Goal: Complete application form: Complete application form

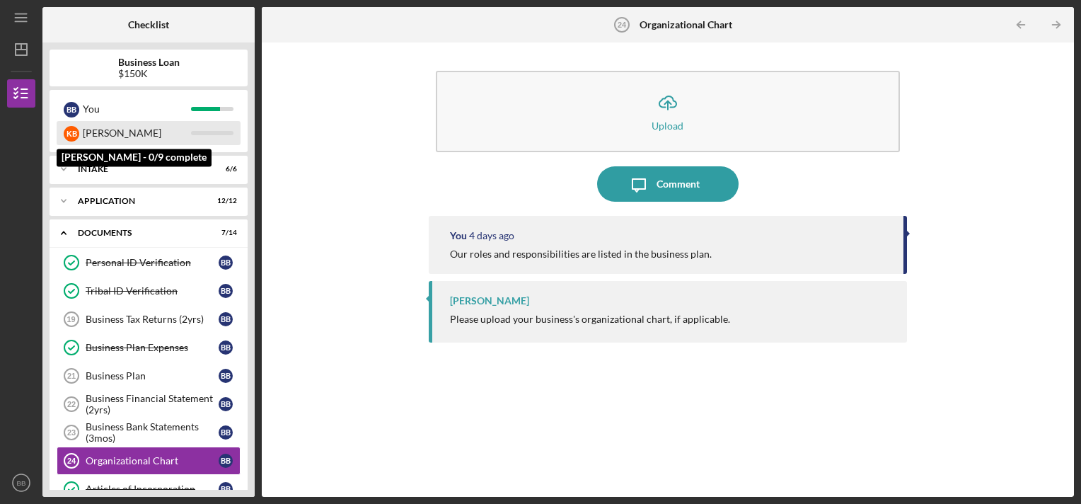
scroll to position [320, 0]
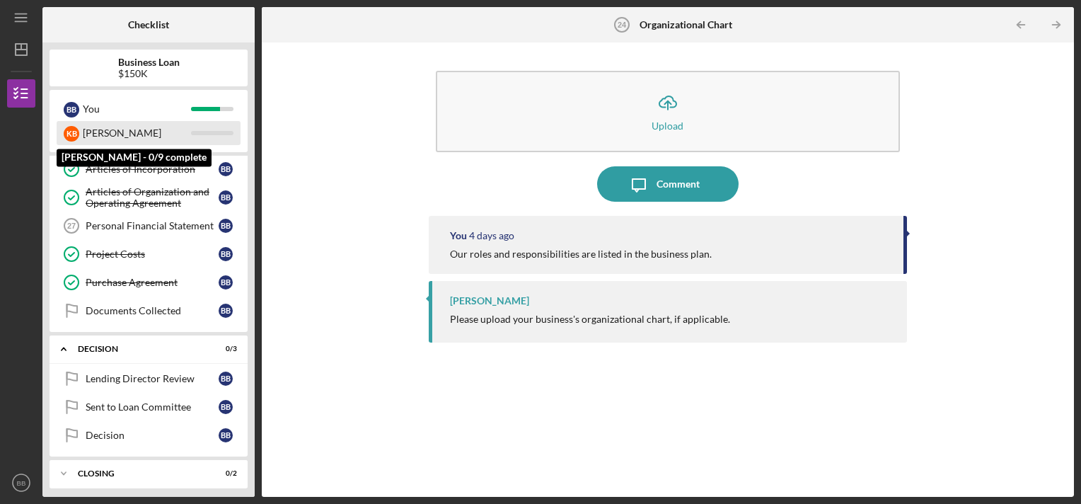
click at [92, 133] on div "[PERSON_NAME]" at bounding box center [137, 133] width 108 height 24
click at [70, 135] on div "K B" at bounding box center [72, 134] width 16 height 16
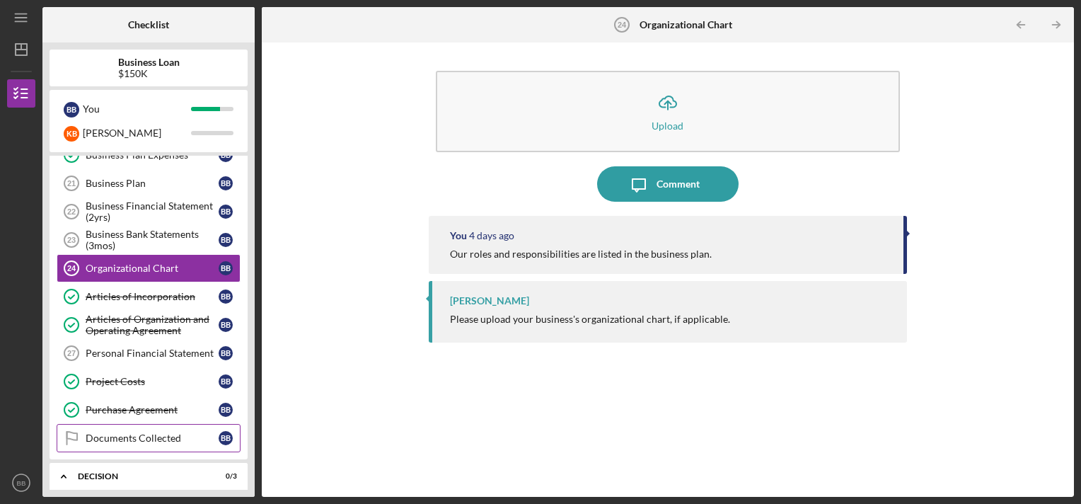
scroll to position [178, 0]
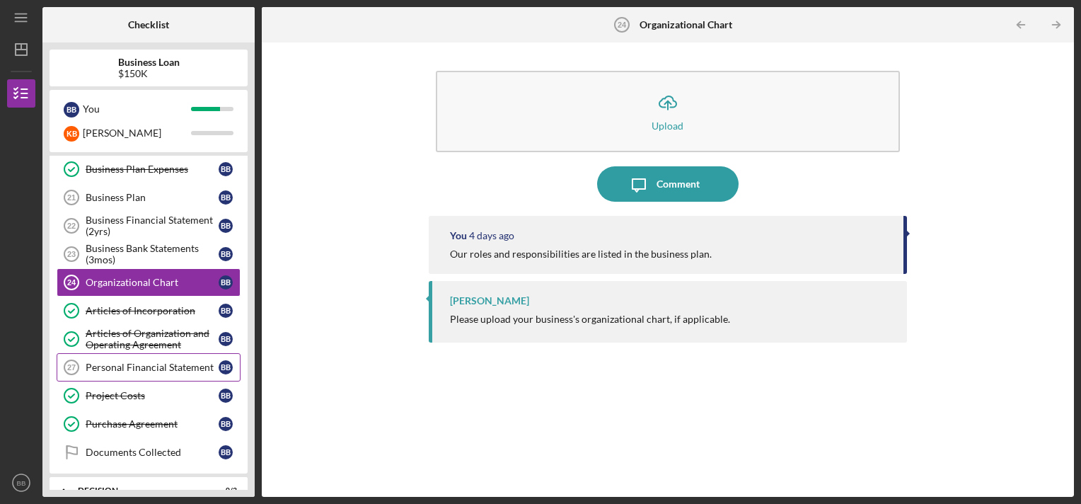
click at [146, 363] on div "Personal Financial Statement" at bounding box center [152, 366] width 133 height 11
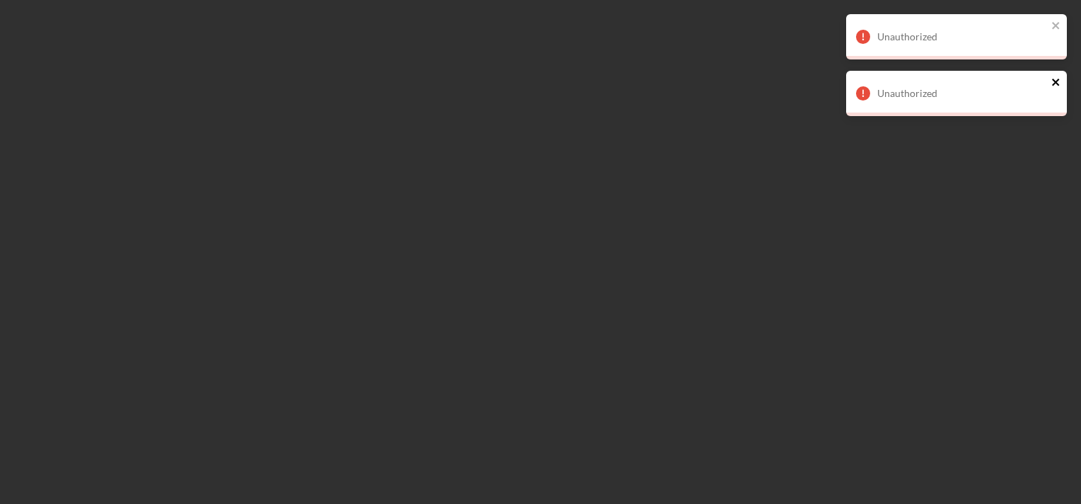
click at [1057, 85] on icon "close" at bounding box center [1055, 82] width 7 height 7
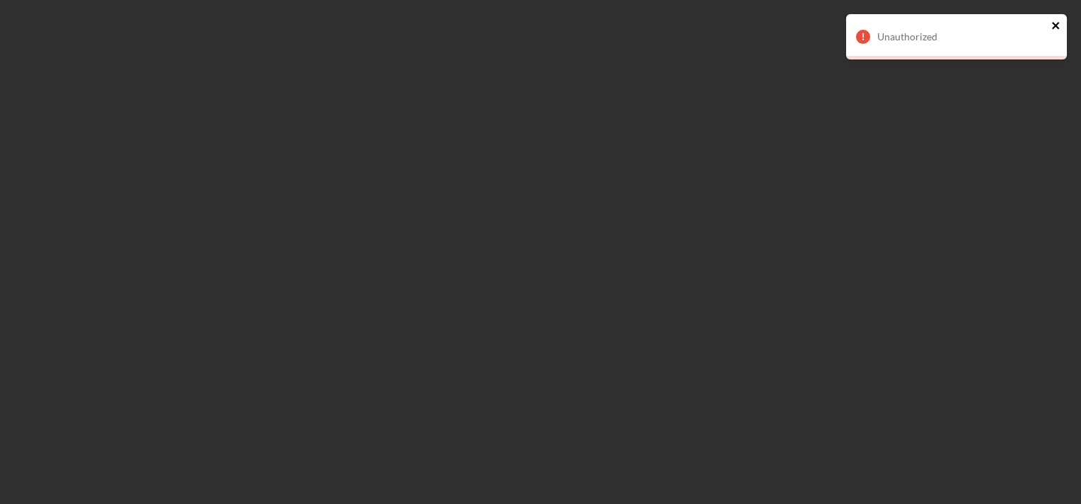
click at [1057, 25] on icon "close" at bounding box center [1056, 25] width 10 height 11
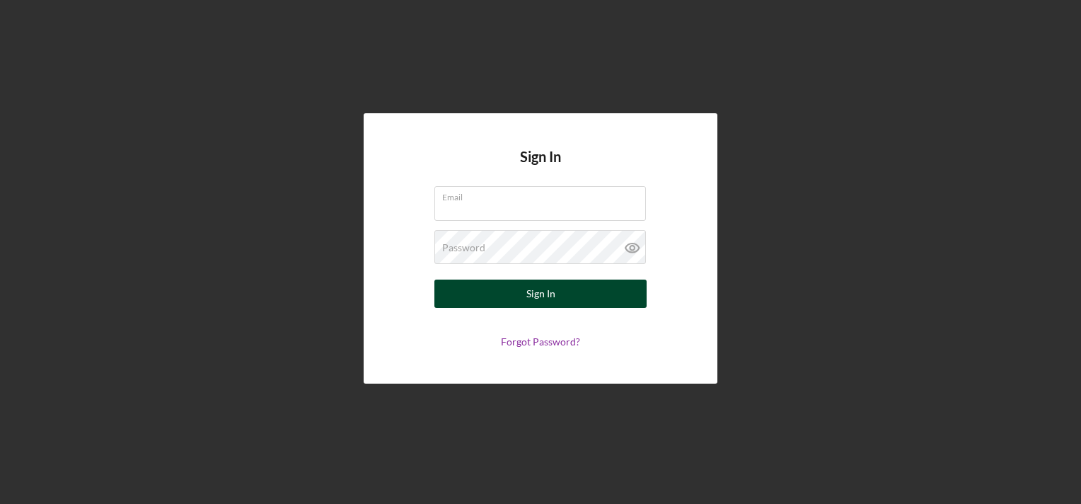
type input "[EMAIL_ADDRESS][DOMAIN_NAME]"
click at [563, 289] on button "Sign In" at bounding box center [540, 293] width 212 height 28
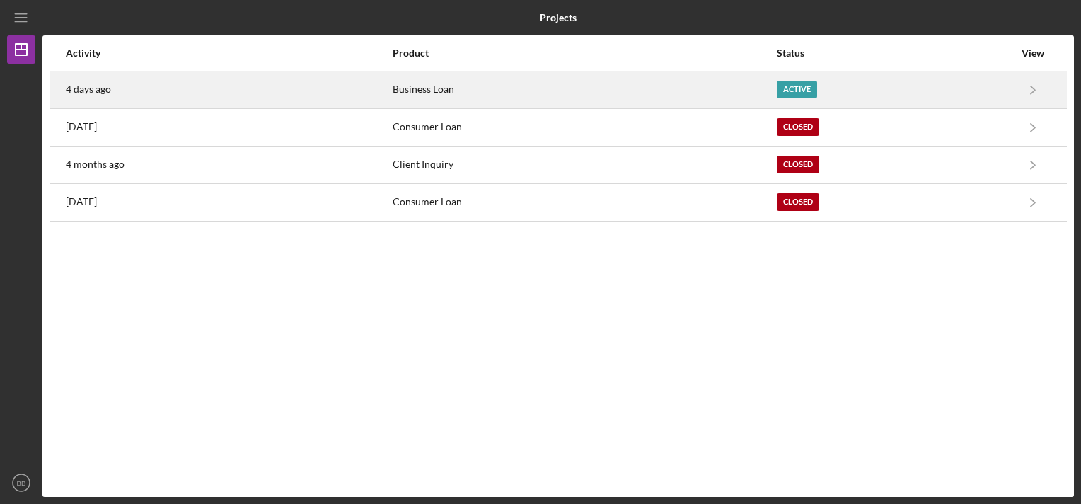
click at [90, 85] on time "4 days ago" at bounding box center [88, 88] width 45 height 11
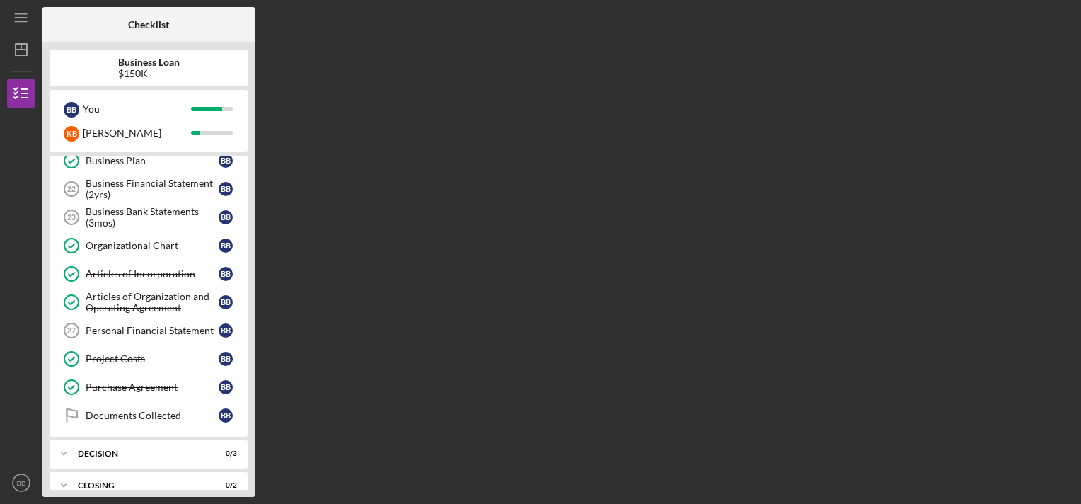
scroll to position [228, 0]
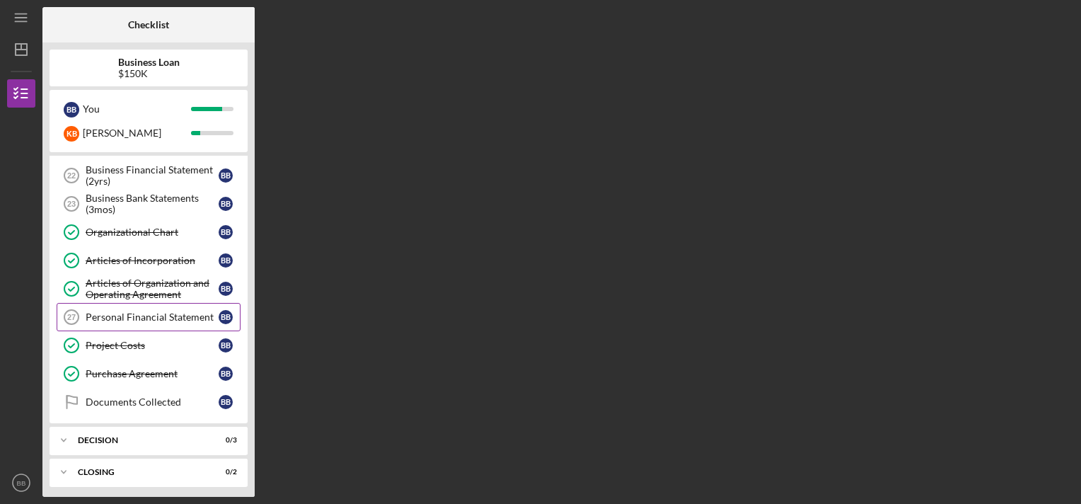
click at [168, 317] on div "Personal Financial Statement" at bounding box center [152, 316] width 133 height 11
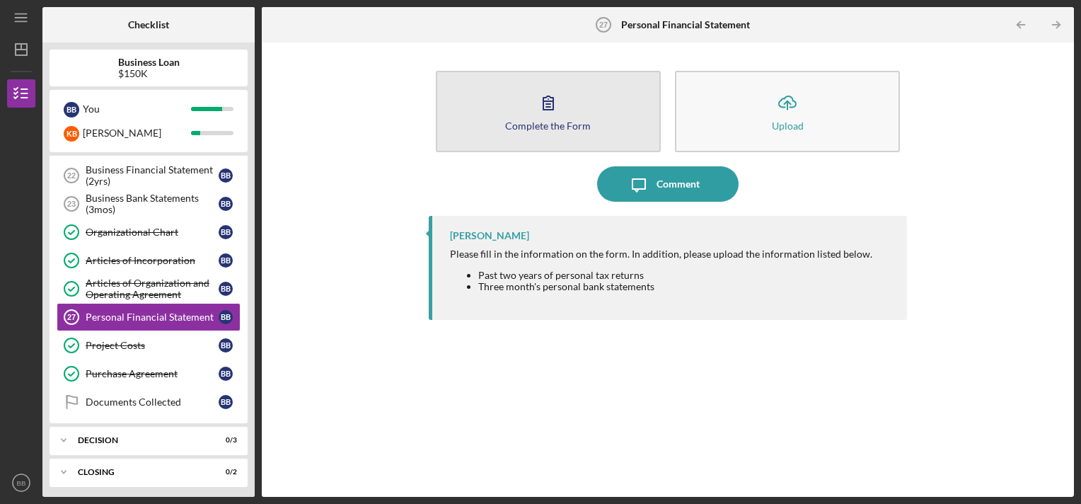
click at [549, 122] on div "Complete the Form" at bounding box center [548, 125] width 86 height 11
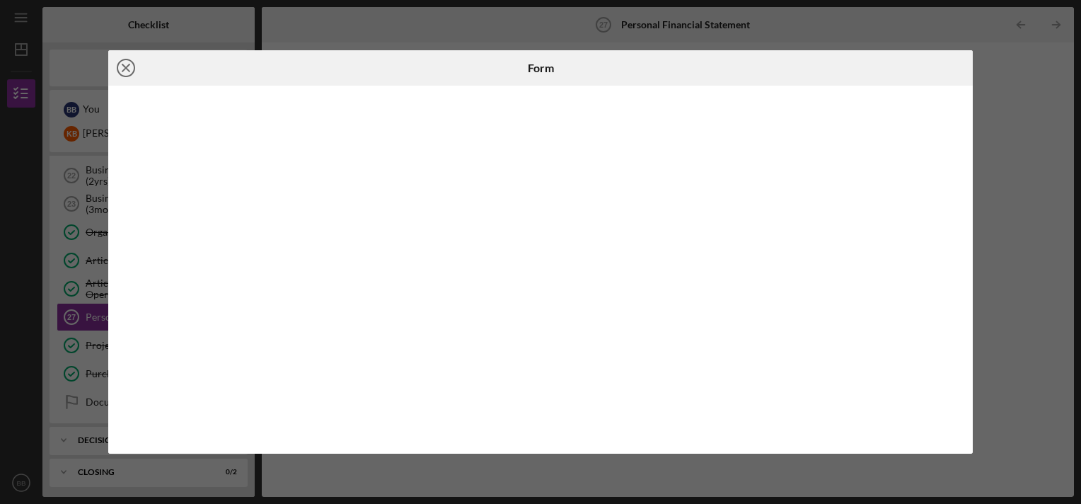
click at [127, 71] on icon "Icon/Close" at bounding box center [125, 67] width 35 height 35
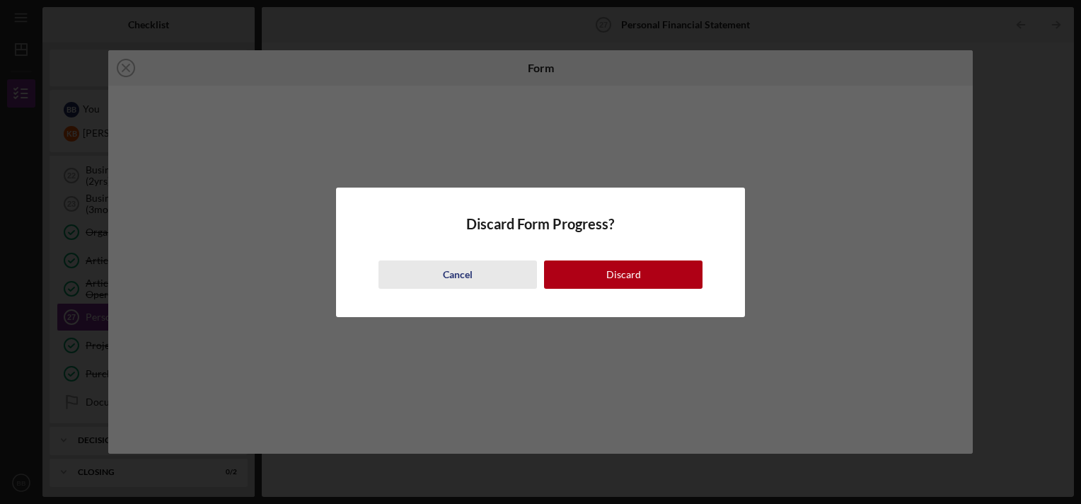
click at [456, 269] on div "Cancel" at bounding box center [458, 274] width 30 height 28
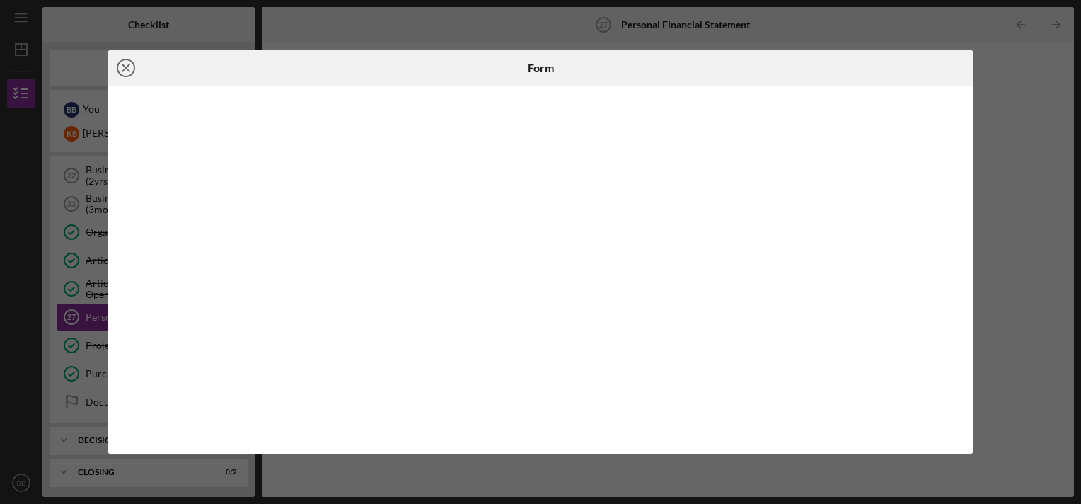
click at [127, 64] on icon "Icon/Close" at bounding box center [125, 67] width 35 height 35
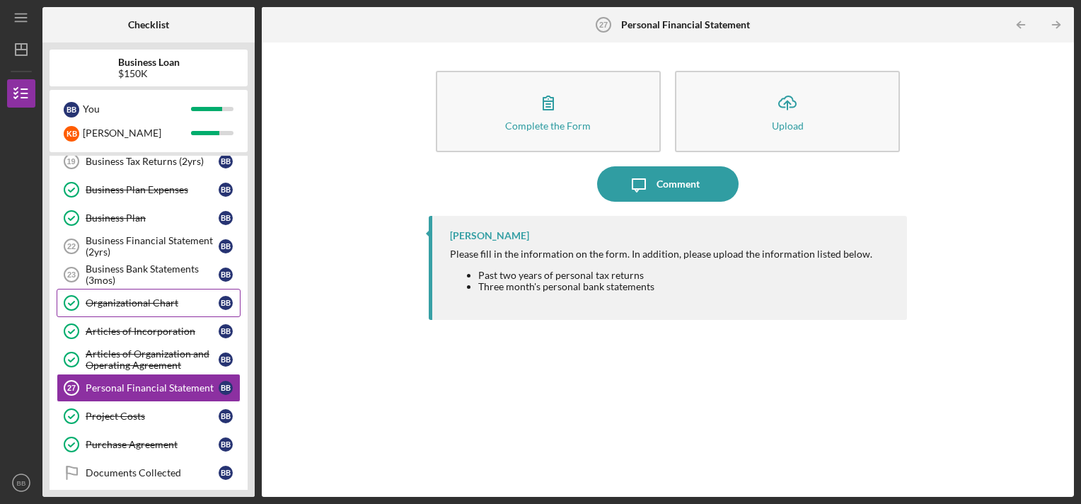
scroll to position [87, 0]
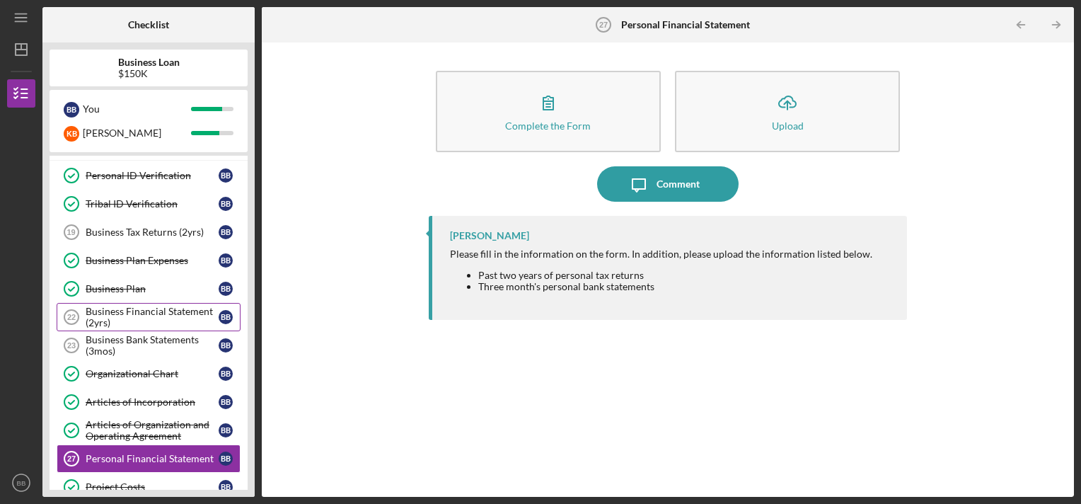
click at [127, 311] on div "Business Financial Statement (2yrs)" at bounding box center [152, 317] width 133 height 23
